Goal: Browse casually: Explore the website without a specific task or goal

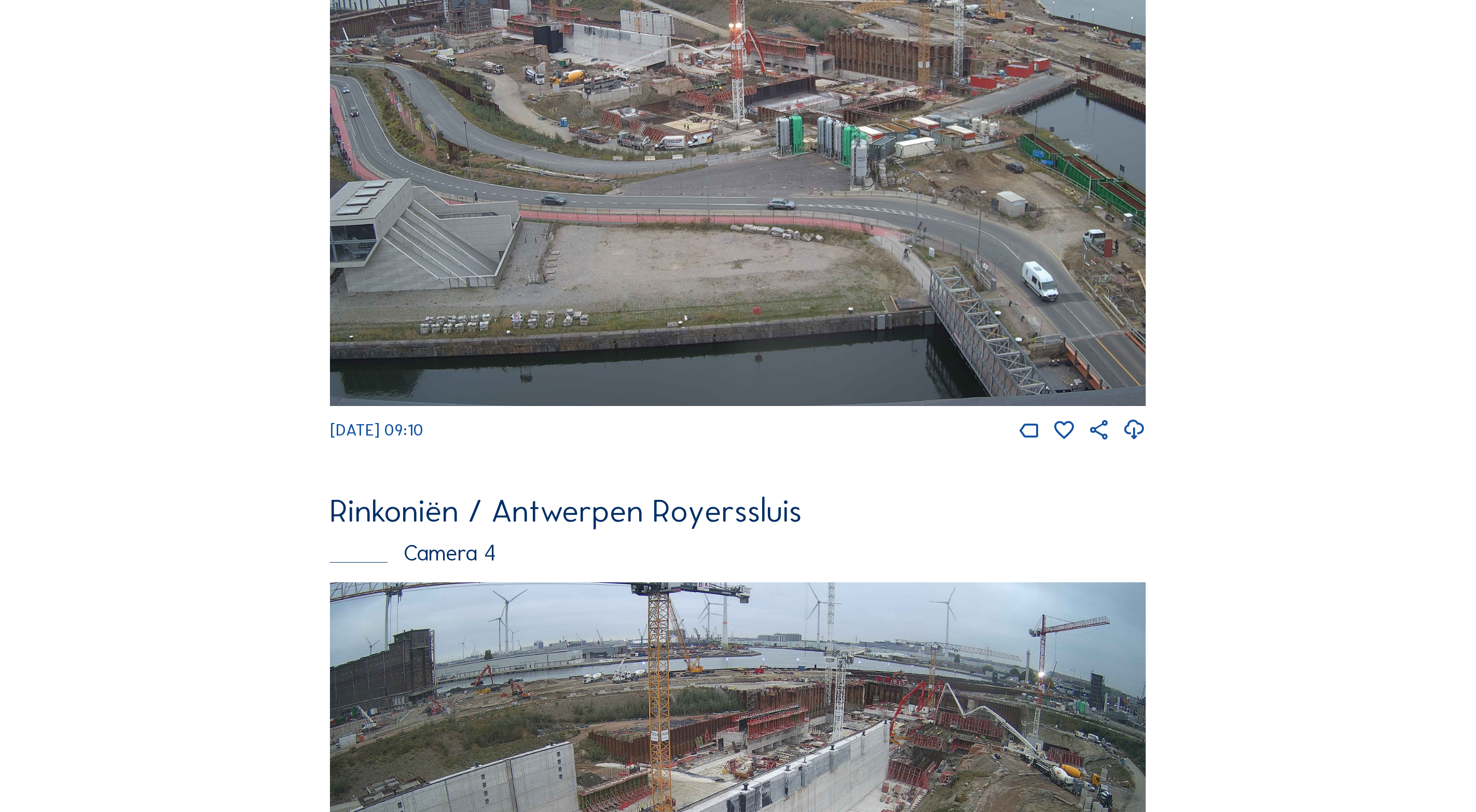
scroll to position [2043, 0]
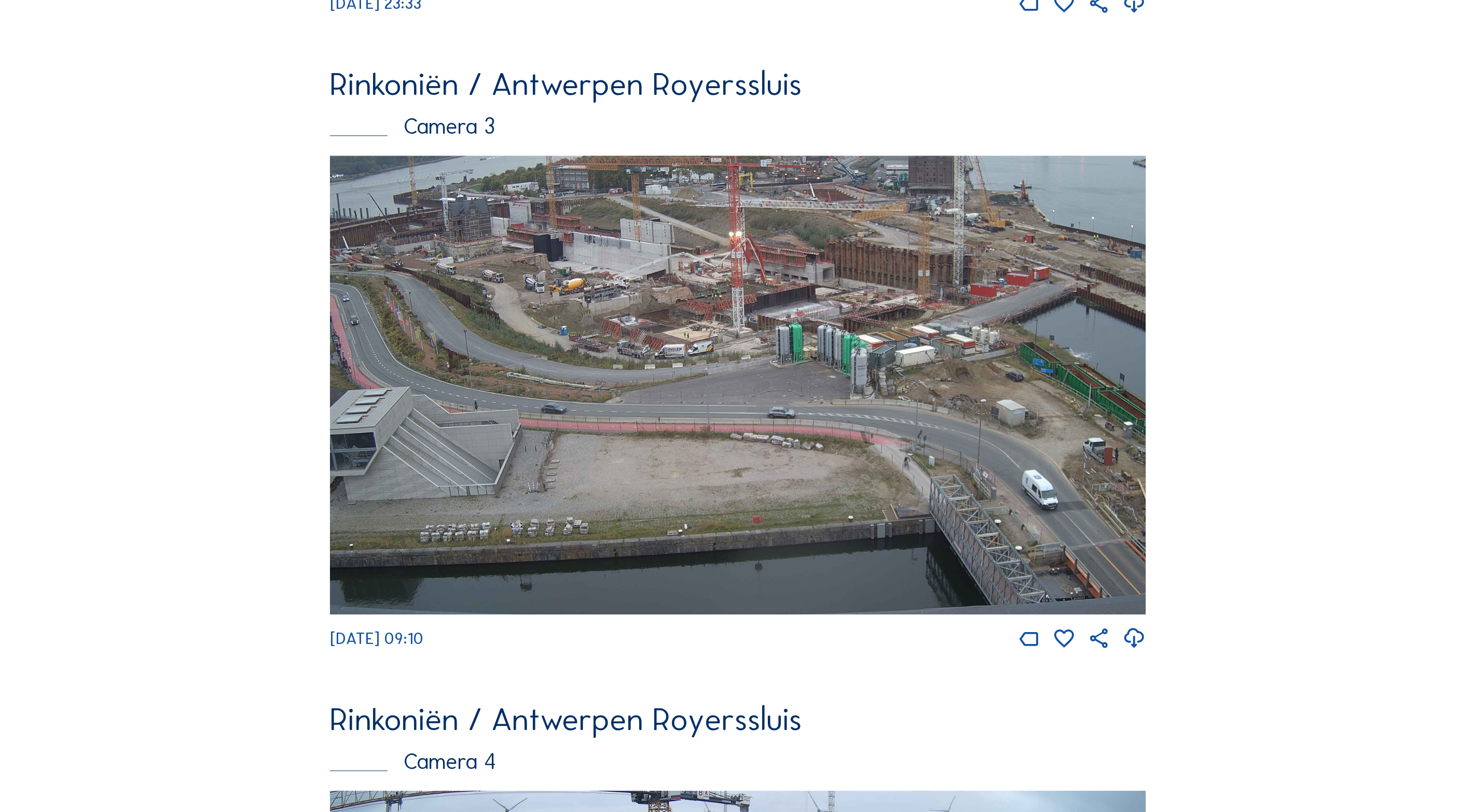
click at [769, 412] on img at bounding box center [738, 384] width 816 height 459
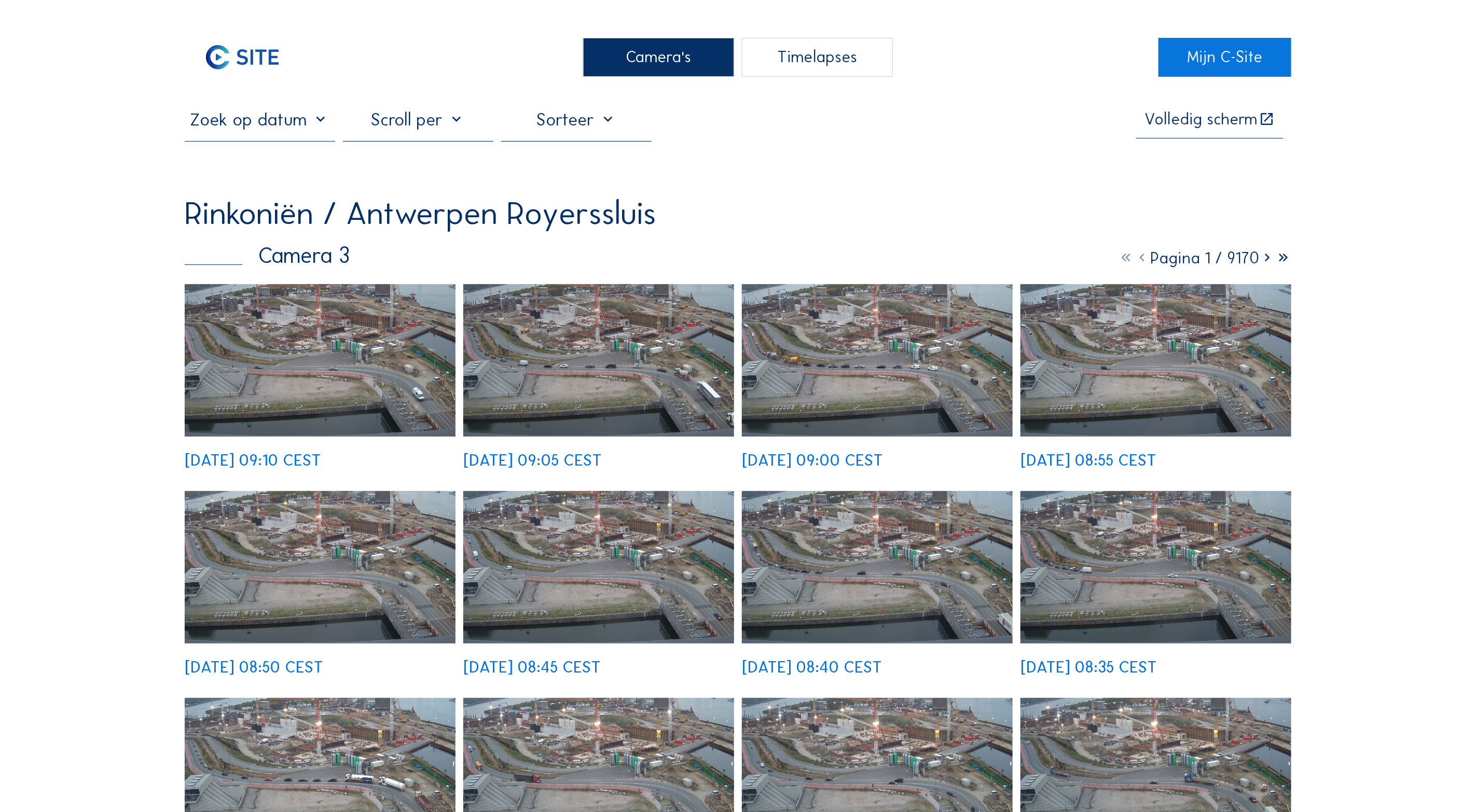
click at [318, 374] on img at bounding box center [319, 360] width 270 height 152
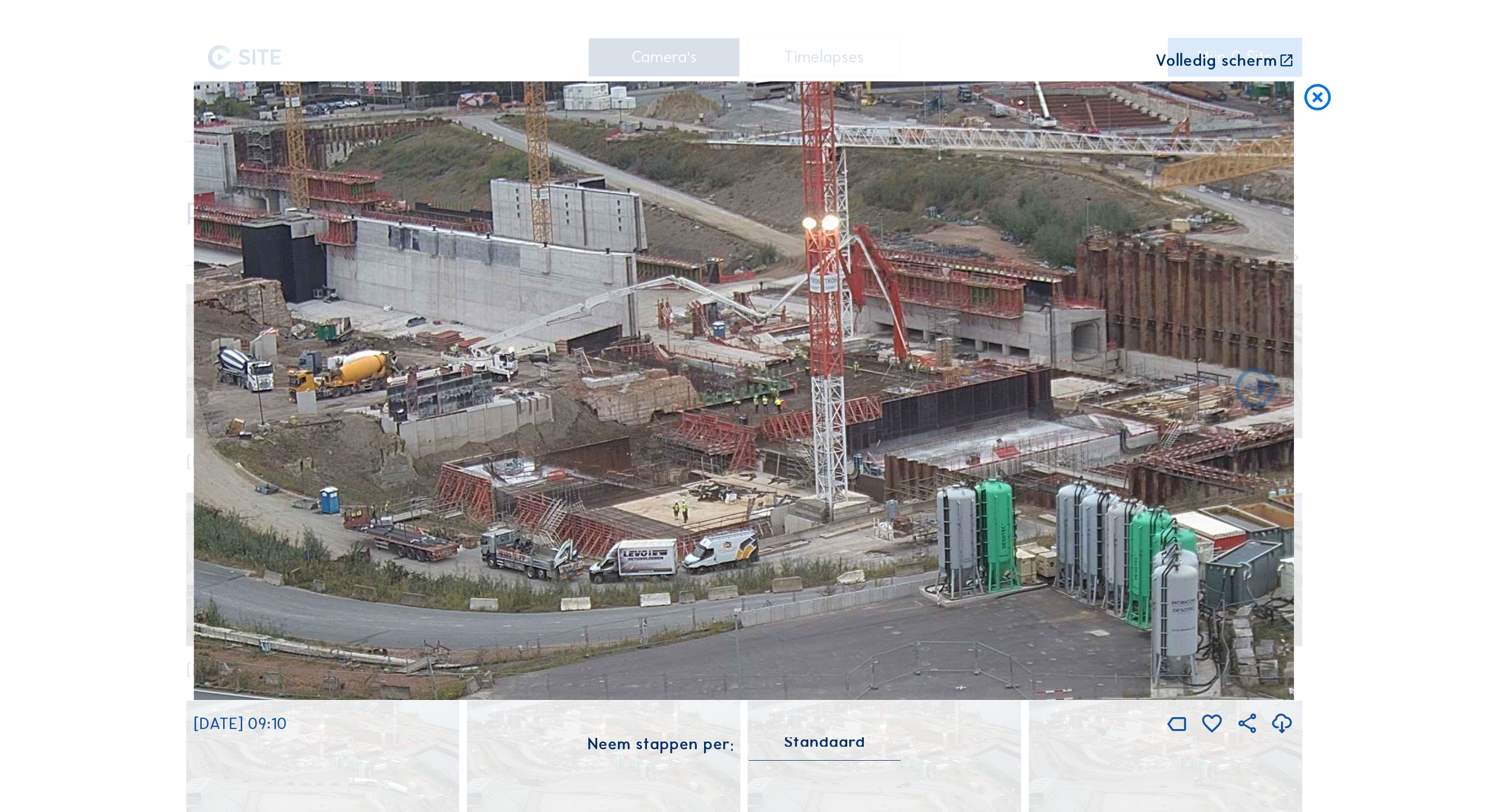
drag, startPoint x: 696, startPoint y: 244, endPoint x: 724, endPoint y: 410, distance: 168.3
click at [724, 410] on img at bounding box center [744, 390] width 1101 height 618
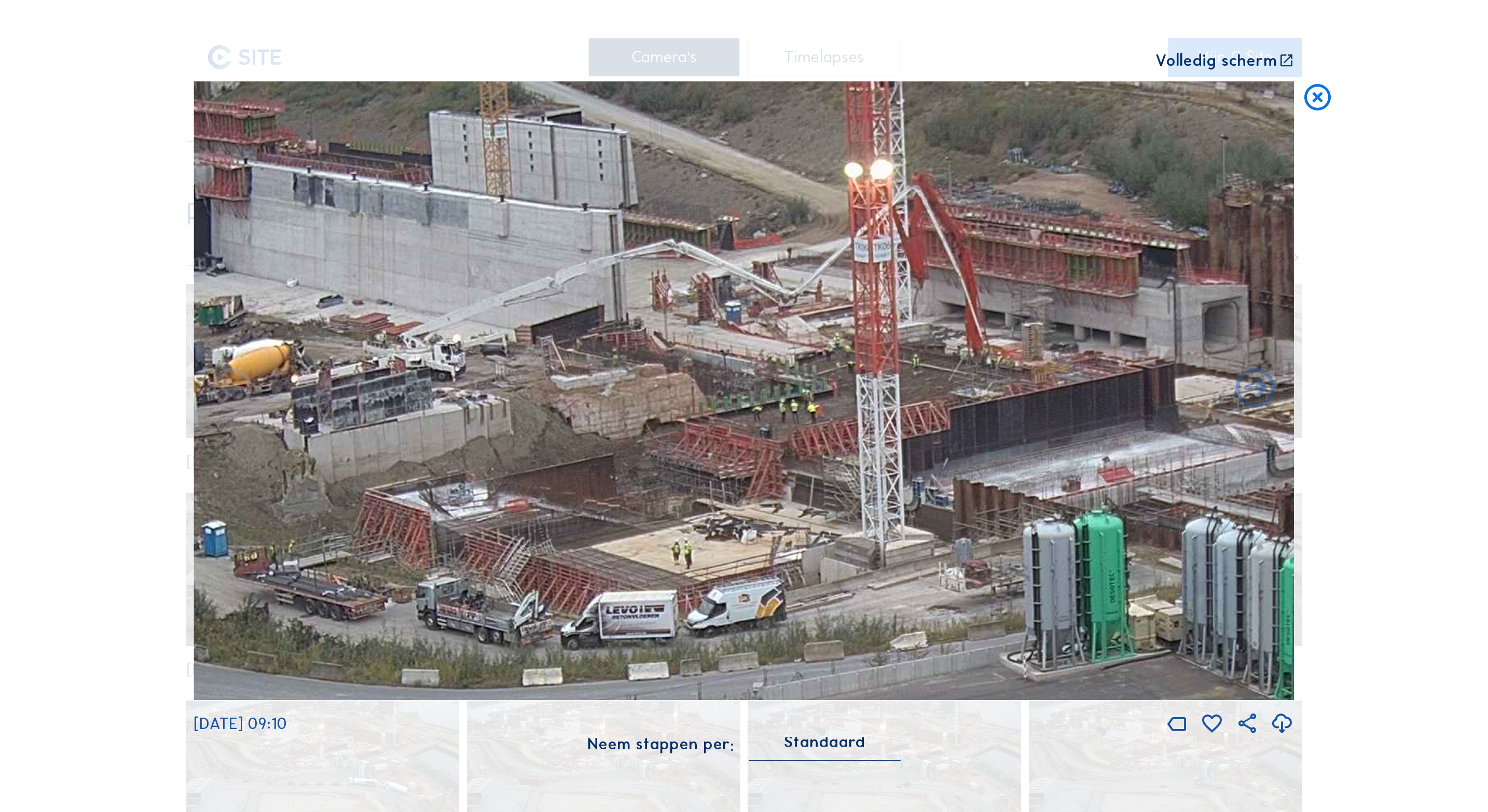
drag, startPoint x: 769, startPoint y: 370, endPoint x: 741, endPoint y: 370, distance: 28.0
click at [741, 370] on img at bounding box center [744, 390] width 1101 height 618
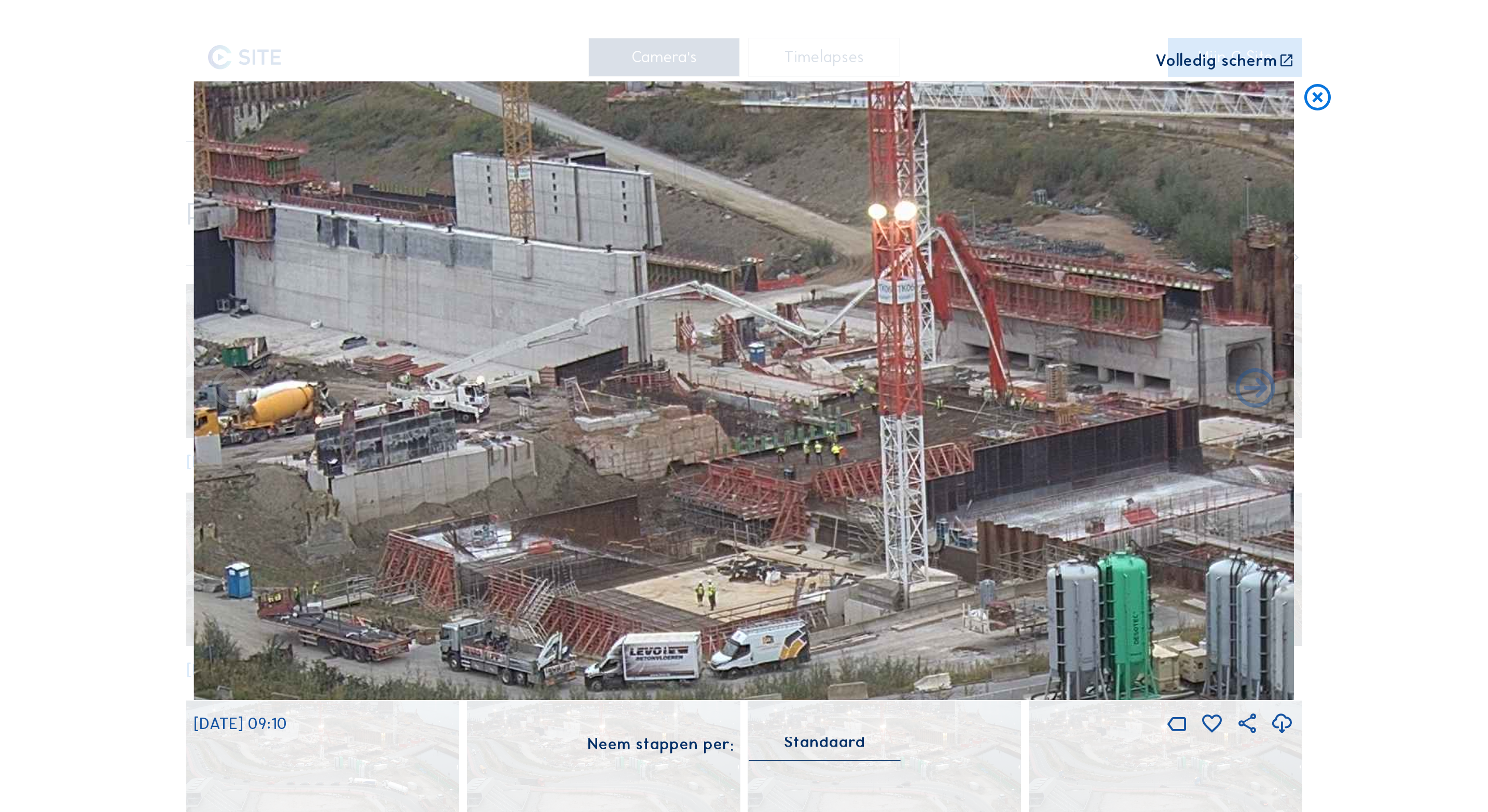
drag, startPoint x: 906, startPoint y: 355, endPoint x: 939, endPoint y: 399, distance: 55.0
click at [941, 399] on img at bounding box center [744, 390] width 1101 height 618
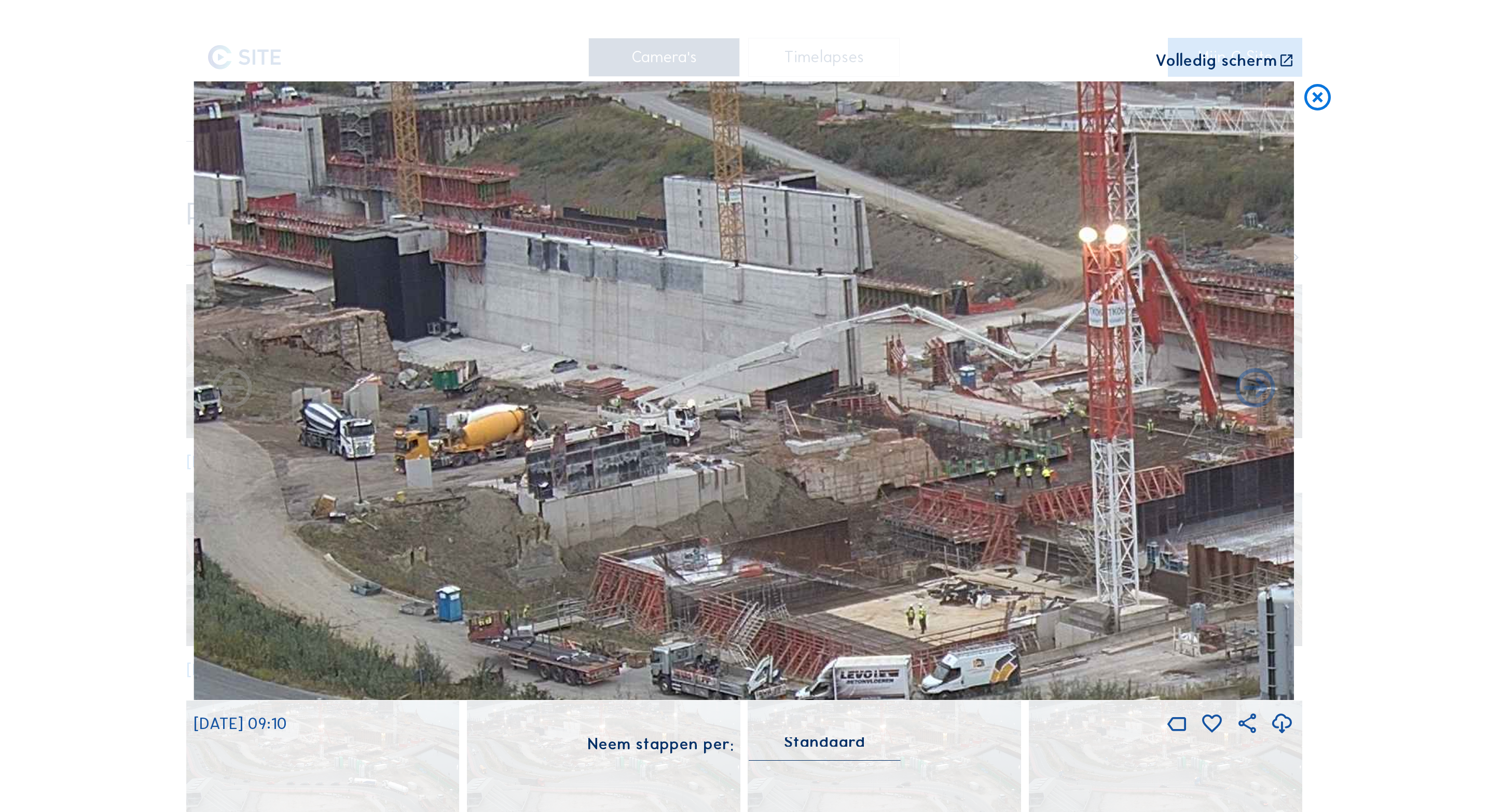
drag, startPoint x: 687, startPoint y: 384, endPoint x: 873, endPoint y: 401, distance: 186.8
click at [873, 401] on img at bounding box center [744, 390] width 1101 height 618
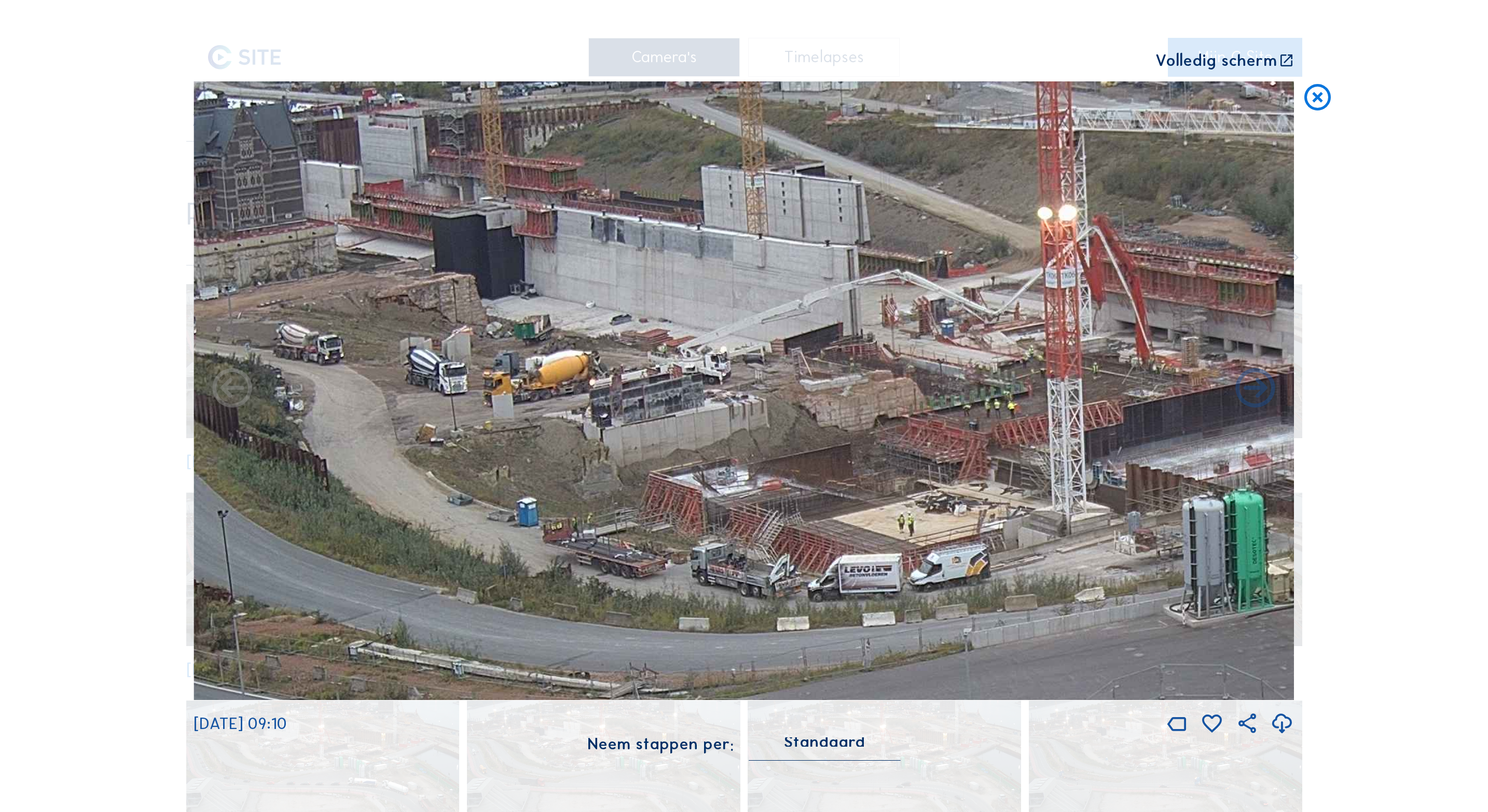
drag, startPoint x: 929, startPoint y: 554, endPoint x: 919, endPoint y: 487, distance: 67.7
click at [919, 487] on img at bounding box center [744, 390] width 1101 height 618
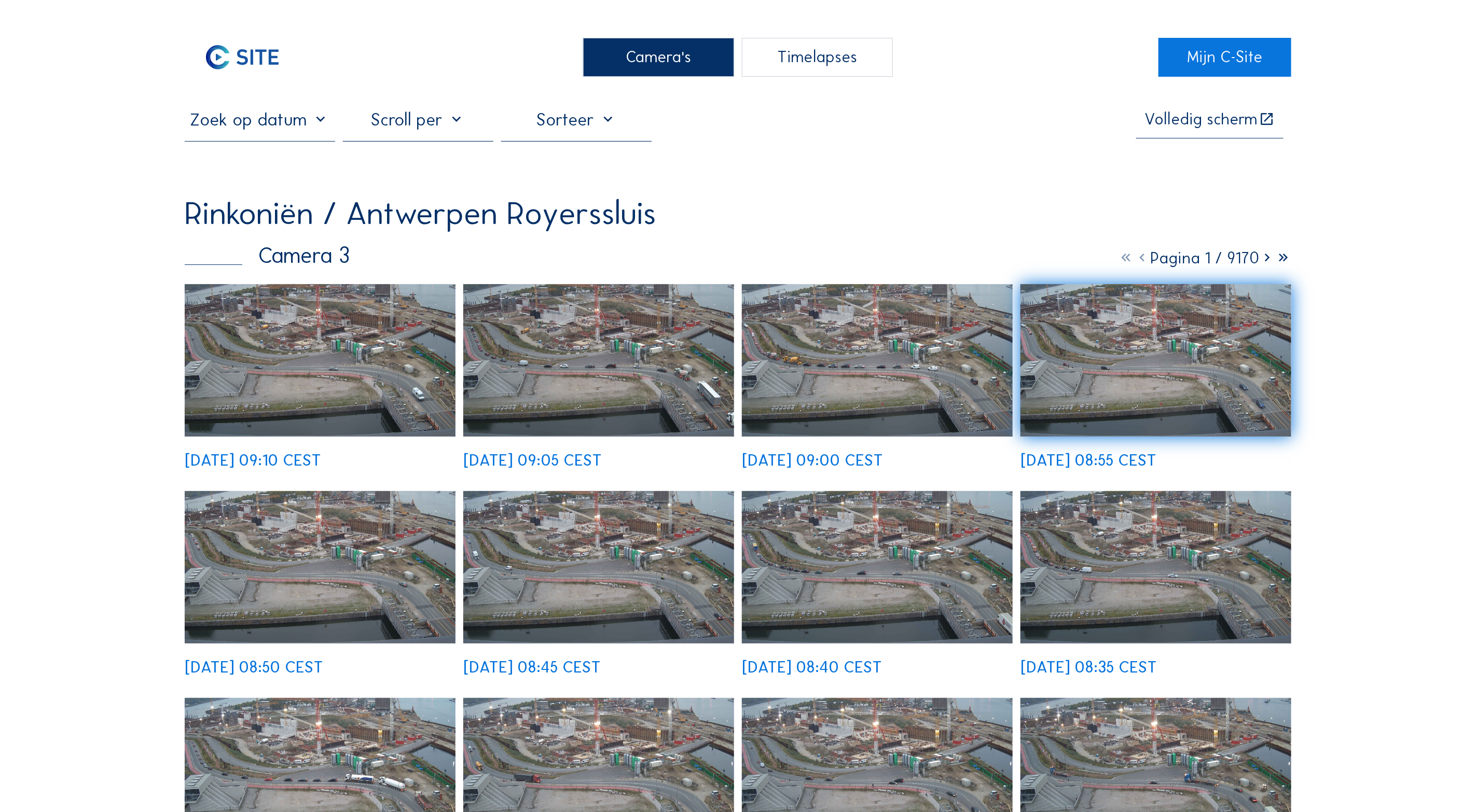
click at [656, 49] on div "Camera's" at bounding box center [658, 57] width 151 height 39
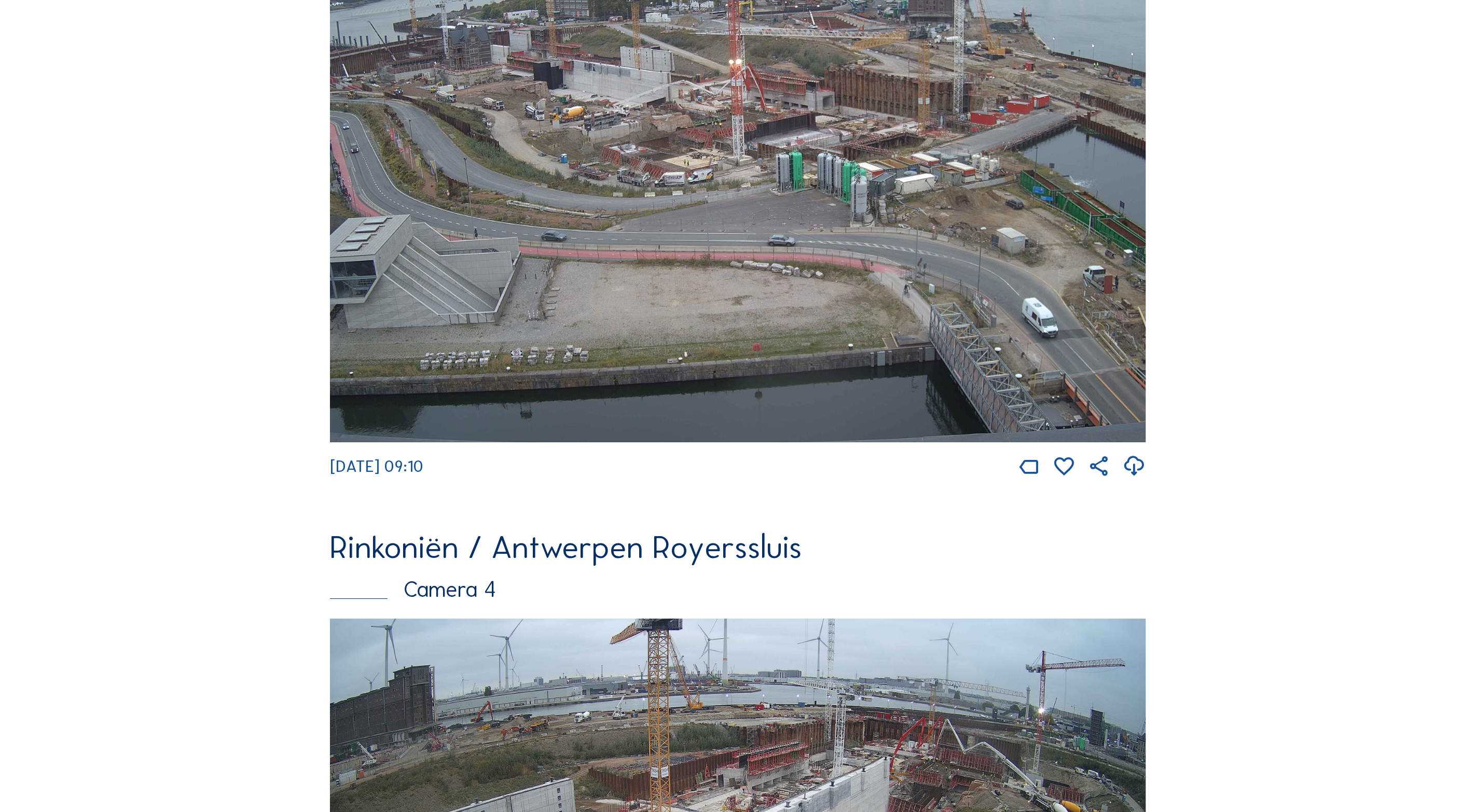
scroll to position [2043, 0]
